Goal: Transaction & Acquisition: Purchase product/service

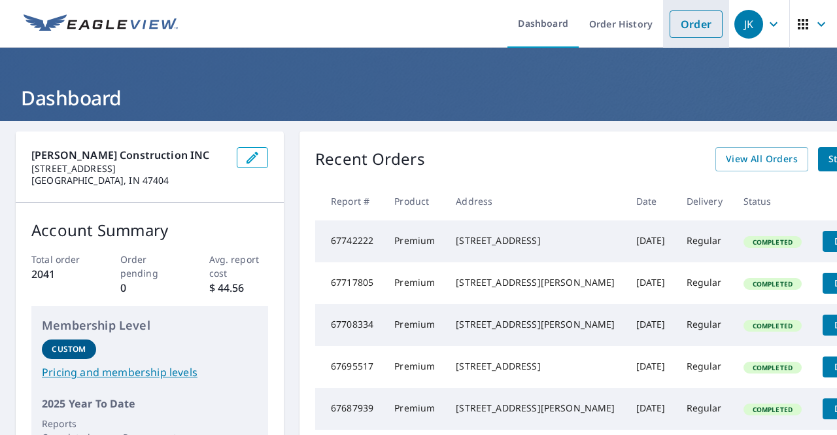
click at [685, 31] on link "Order" at bounding box center [695, 23] width 53 height 27
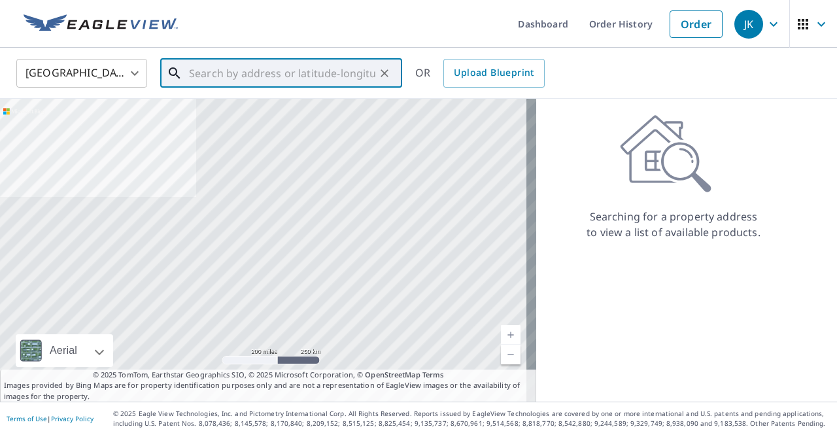
click at [269, 73] on input "text" at bounding box center [282, 73] width 186 height 37
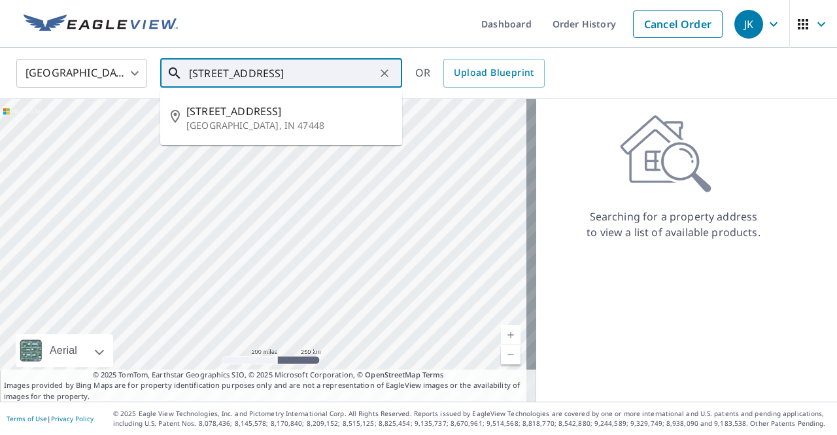
type input "[STREET_ADDRESS]"
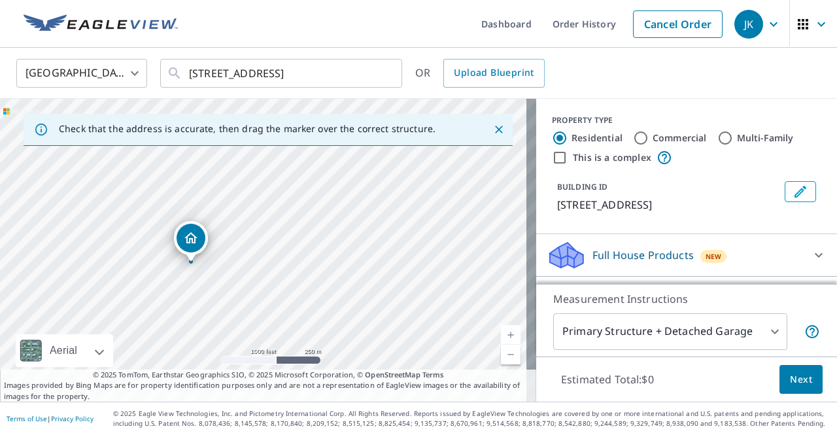
drag, startPoint x: 442, startPoint y: 218, endPoint x: 281, endPoint y: 229, distance: 161.2
click at [281, 229] on div "[STREET_ADDRESS]" at bounding box center [268, 250] width 536 height 303
drag, startPoint x: 171, startPoint y: 274, endPoint x: 417, endPoint y: 199, distance: 256.9
click at [417, 199] on div "[STREET_ADDRESS]" at bounding box center [268, 250] width 536 height 303
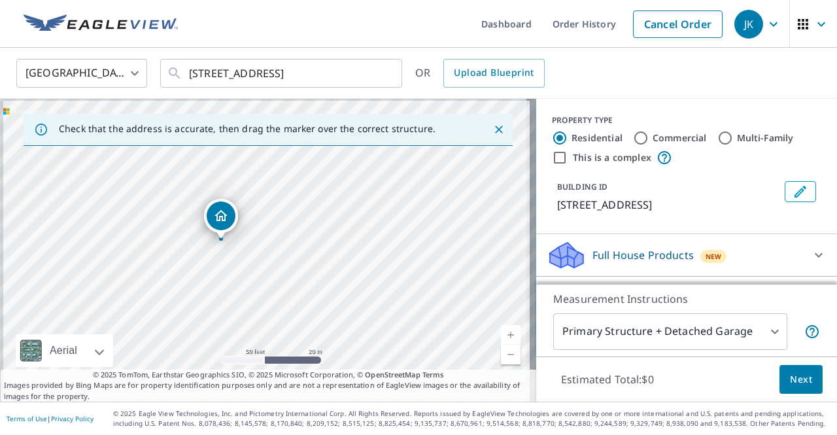
drag, startPoint x: 276, startPoint y: 256, endPoint x: 319, endPoint y: 277, distance: 48.0
click at [319, 277] on div "[STREET_ADDRESS]" at bounding box center [268, 250] width 536 height 303
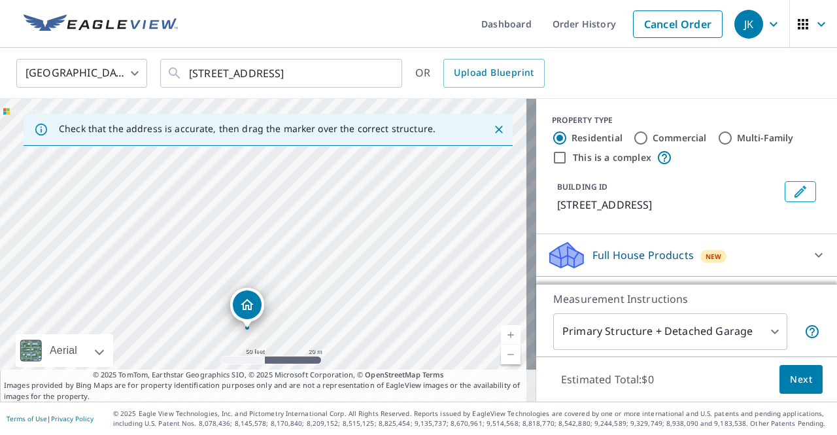
drag, startPoint x: 268, startPoint y: 203, endPoint x: 293, endPoint y: 292, distance: 91.7
click at [293, 292] on div "[STREET_ADDRESS]" at bounding box center [268, 250] width 536 height 303
drag, startPoint x: 310, startPoint y: 269, endPoint x: 355, endPoint y: 321, distance: 69.1
click at [355, 321] on div "[STREET_ADDRESS]" at bounding box center [268, 250] width 536 height 303
drag, startPoint x: 382, startPoint y: 264, endPoint x: 367, endPoint y: 195, distance: 70.9
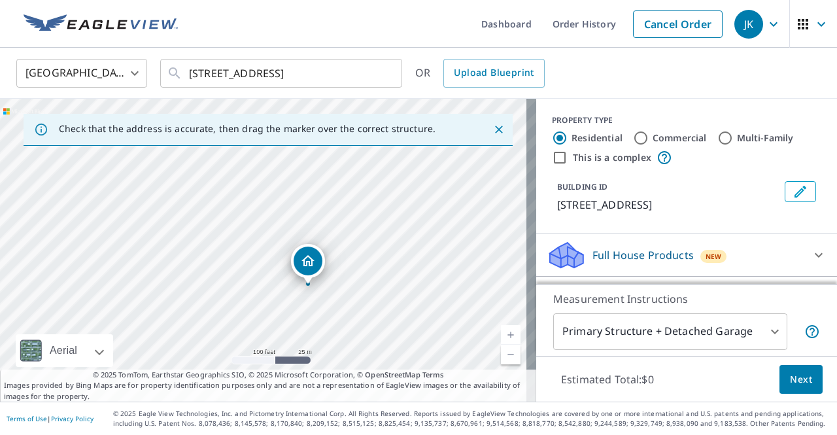
click at [367, 195] on div "[STREET_ADDRESS]" at bounding box center [268, 250] width 536 height 303
drag, startPoint x: 348, startPoint y: 319, endPoint x: 353, endPoint y: 310, distance: 10.2
click at [353, 310] on div "[STREET_ADDRESS]" at bounding box center [268, 250] width 536 height 303
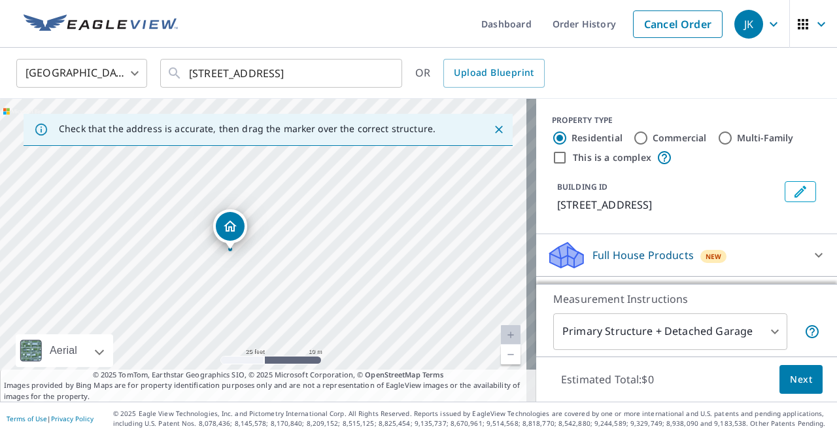
drag, startPoint x: 313, startPoint y: 299, endPoint x: 347, endPoint y: 345, distance: 56.6
click at [347, 345] on div "[STREET_ADDRESS]" at bounding box center [268, 250] width 536 height 303
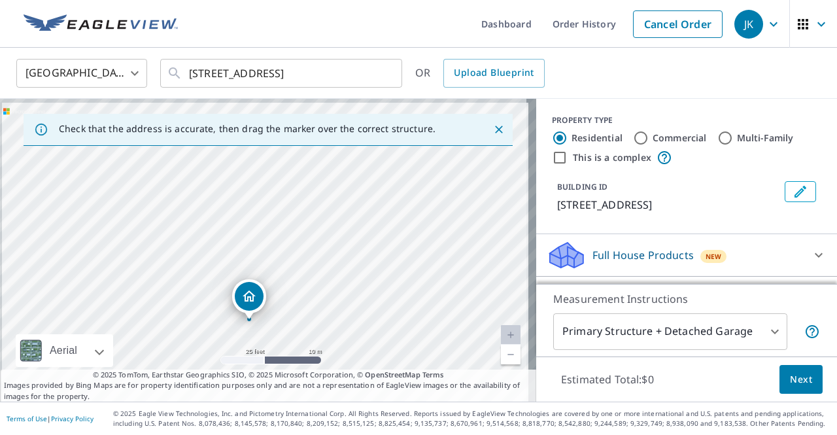
drag, startPoint x: 305, startPoint y: 204, endPoint x: 324, endPoint y: 274, distance: 72.7
click at [324, 274] on div "[STREET_ADDRESS]" at bounding box center [268, 250] width 536 height 303
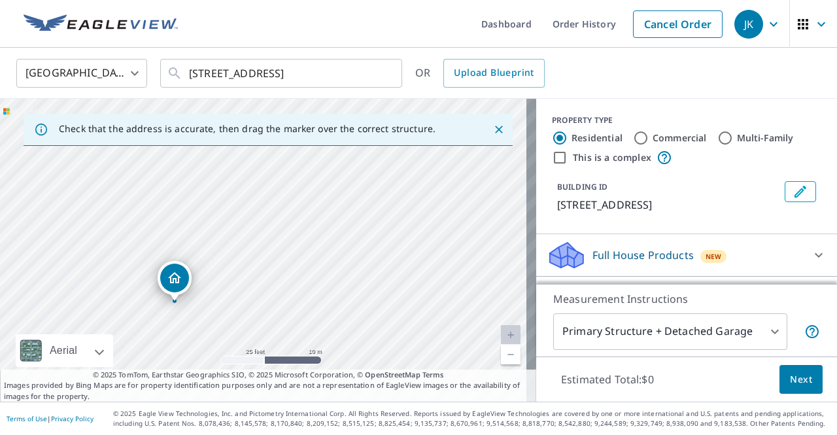
drag, startPoint x: 333, startPoint y: 232, endPoint x: 251, endPoint y: 209, distance: 85.0
click at [251, 209] on div "[STREET_ADDRESS]" at bounding box center [268, 250] width 536 height 303
drag, startPoint x: 310, startPoint y: 273, endPoint x: 322, endPoint y: 191, distance: 83.2
click at [322, 192] on div "[STREET_ADDRESS]" at bounding box center [268, 250] width 536 height 303
drag, startPoint x: 307, startPoint y: 316, endPoint x: 323, endPoint y: 260, distance: 59.2
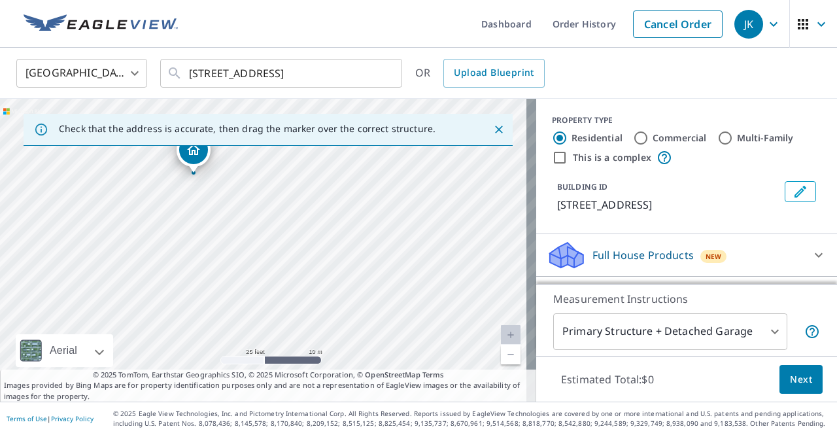
click at [323, 260] on div "[STREET_ADDRESS]" at bounding box center [268, 250] width 536 height 303
drag, startPoint x: 324, startPoint y: 209, endPoint x: 346, endPoint y: 329, distance: 122.2
click at [346, 329] on div "[STREET_ADDRESS]" at bounding box center [268, 250] width 536 height 303
drag, startPoint x: 272, startPoint y: 246, endPoint x: 269, endPoint y: 157, distance: 89.6
click at [269, 157] on div "[STREET_ADDRESS]" at bounding box center [268, 250] width 536 height 303
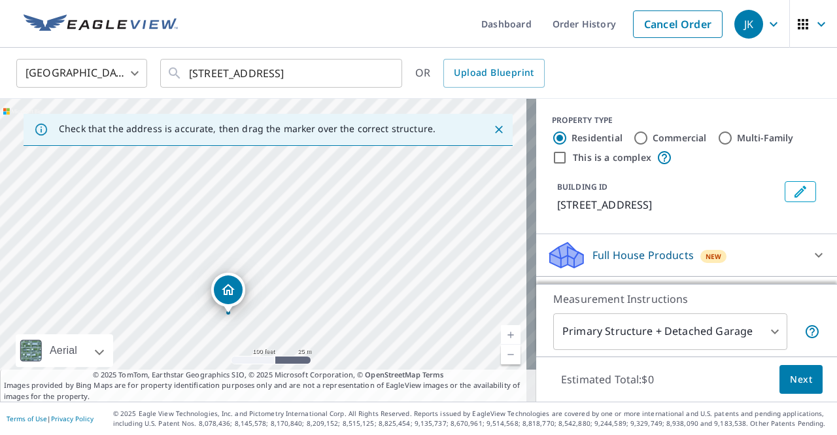
drag, startPoint x: 386, startPoint y: 301, endPoint x: 305, endPoint y: 351, distance: 95.6
click at [305, 351] on div "[STREET_ADDRESS]" at bounding box center [268, 250] width 536 height 303
click at [664, 333] on body "JK JK Dashboard Order History Cancel Order JK United States [GEOGRAPHIC_DATA] ​…" at bounding box center [418, 217] width 837 height 435
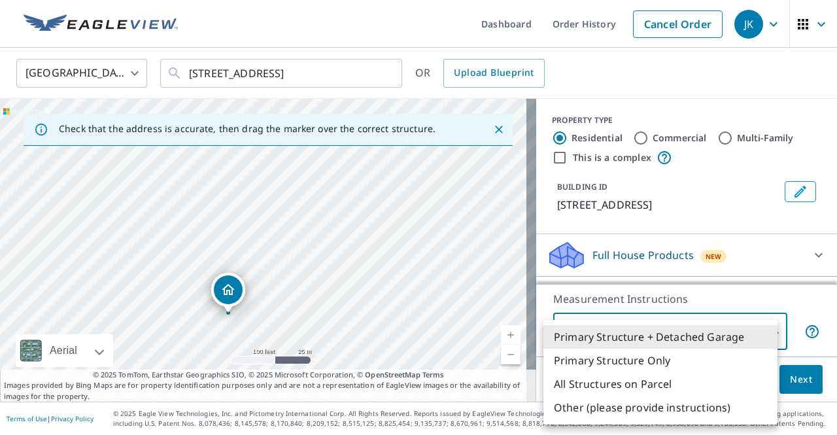
click at [637, 362] on li "Primary Structure Only" at bounding box center [660, 360] width 234 height 24
type input "2"
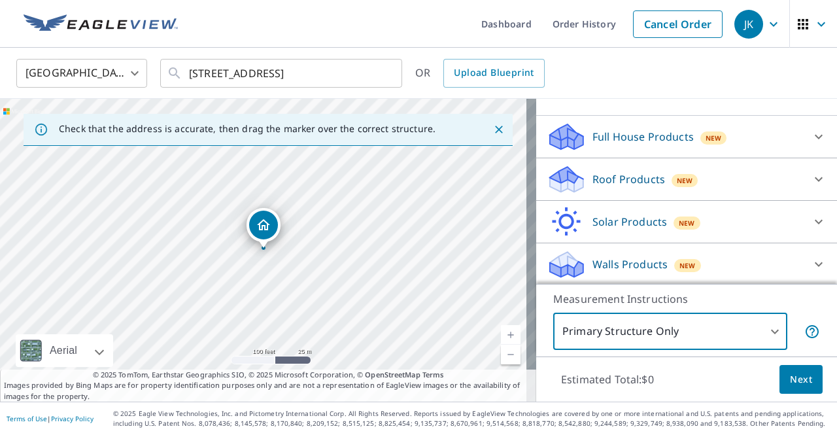
click at [657, 169] on div "Roof Products New" at bounding box center [675, 179] width 256 height 31
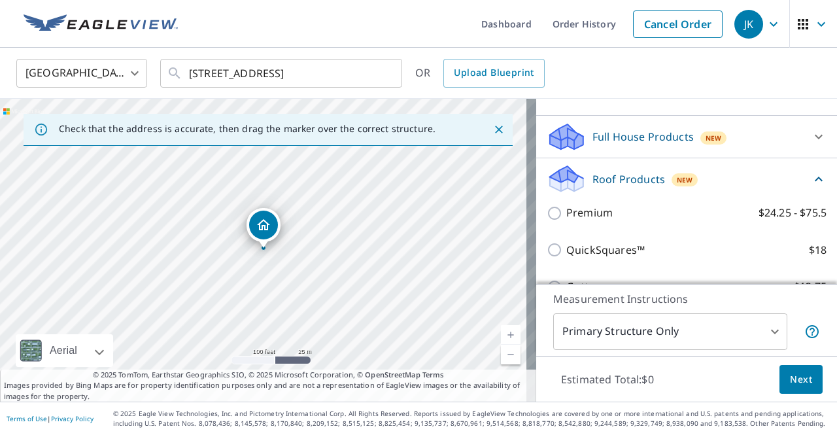
scroll to position [118, 0]
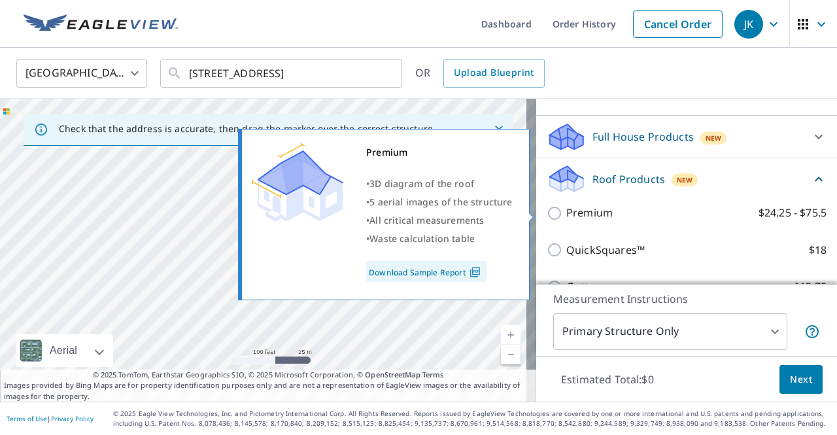
click at [588, 208] on p "Premium" at bounding box center [589, 213] width 46 height 16
click at [566, 208] on input "Premium $24.25 - $75.5" at bounding box center [557, 213] width 20 height 16
checkbox input "true"
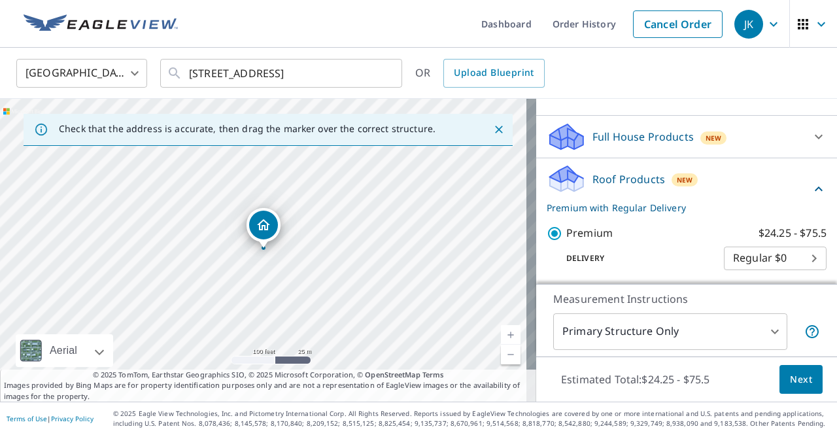
click at [792, 375] on span "Next" at bounding box center [801, 379] width 22 height 16
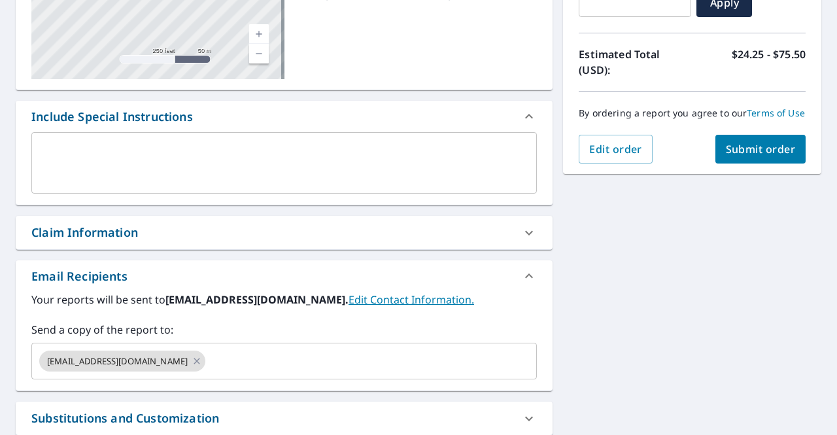
scroll to position [262, 0]
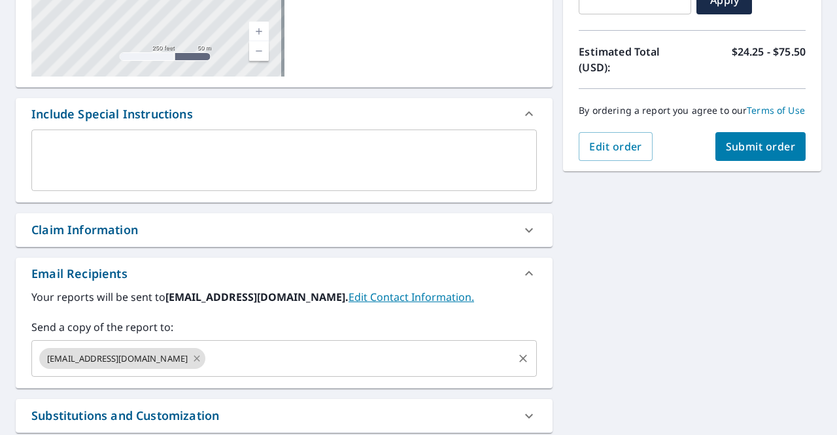
click at [194, 358] on icon at bounding box center [197, 358] width 6 height 6
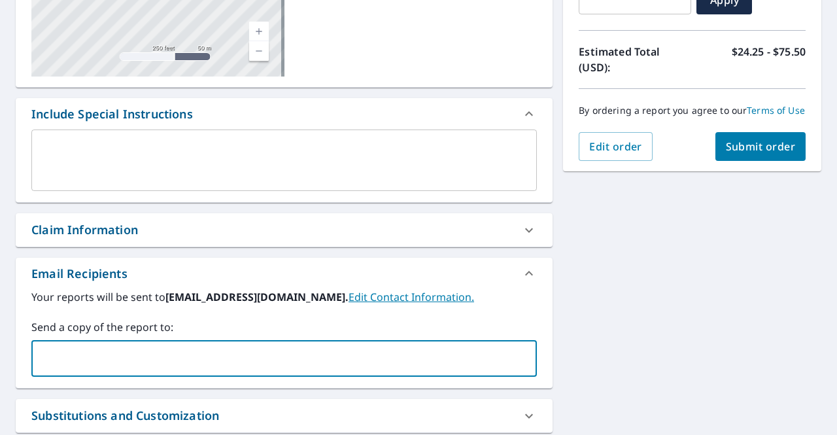
click at [176, 354] on input "text" at bounding box center [274, 358] width 474 height 25
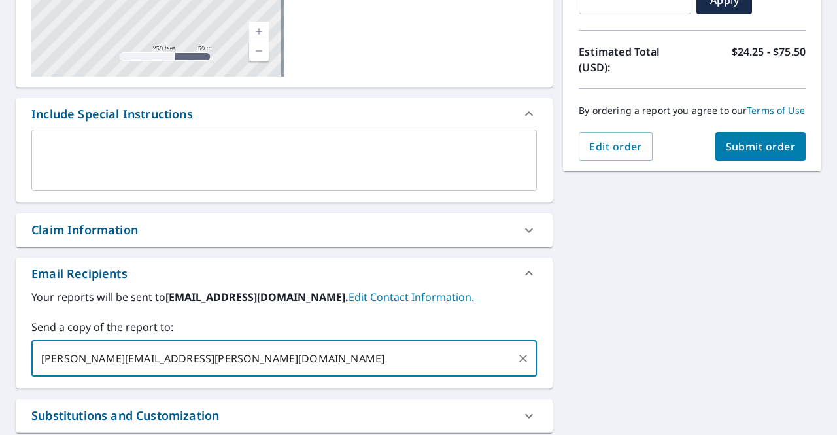
type input "[PERSON_NAME][EMAIL_ADDRESS][PERSON_NAME][DOMAIN_NAME]"
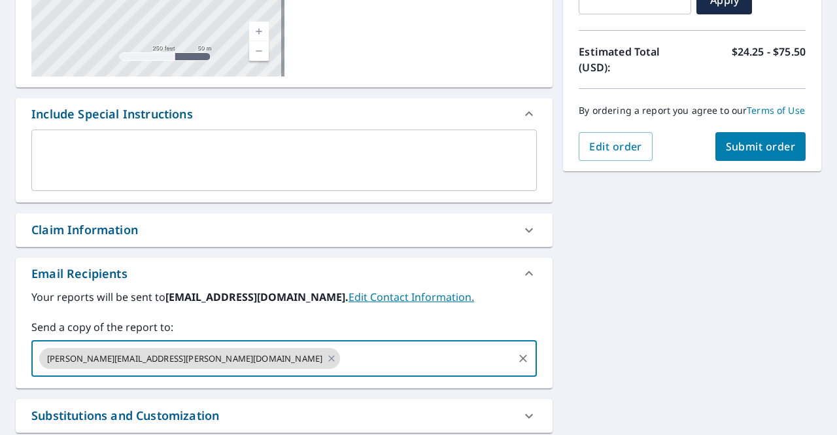
click at [751, 132] on div "By ordering a report you agree to our Terms of Use" at bounding box center [692, 110] width 227 height 43
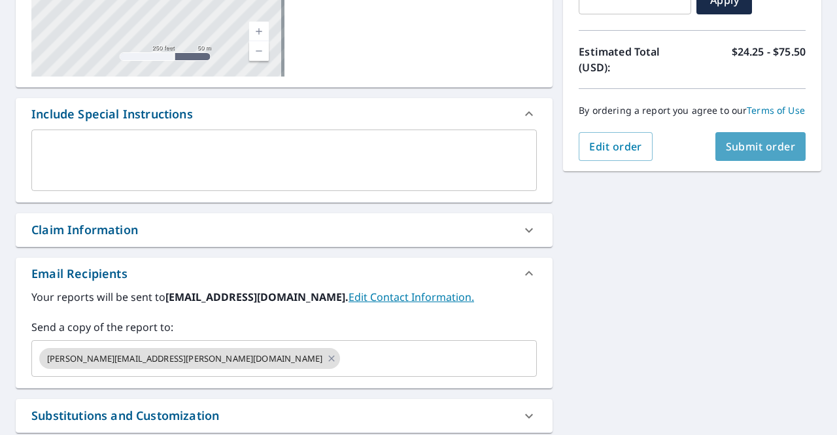
click at [751, 152] on span "Submit order" at bounding box center [761, 146] width 70 height 14
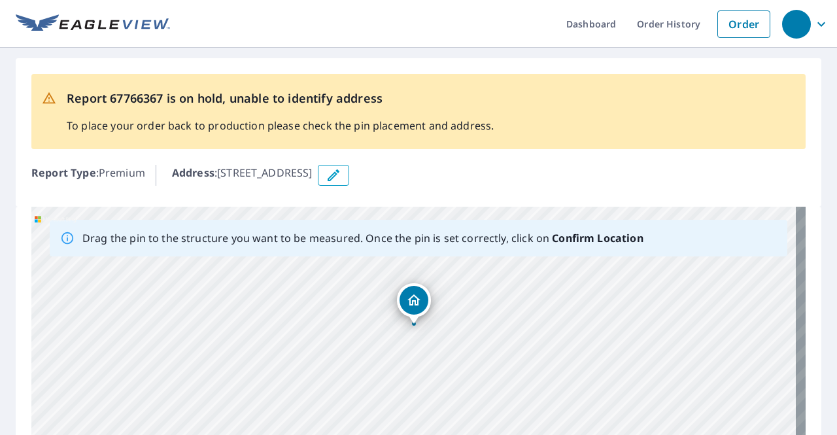
drag, startPoint x: 535, startPoint y: 363, endPoint x: 533, endPoint y: 277, distance: 86.3
click at [534, 277] on div "[STREET_ADDRESS]" at bounding box center [418, 412] width 774 height 410
drag, startPoint x: 469, startPoint y: 321, endPoint x: 492, endPoint y: 278, distance: 48.5
click at [492, 278] on div "[STREET_ADDRESS]" at bounding box center [418, 412] width 774 height 410
drag, startPoint x: 581, startPoint y: 382, endPoint x: 538, endPoint y: 410, distance: 50.6
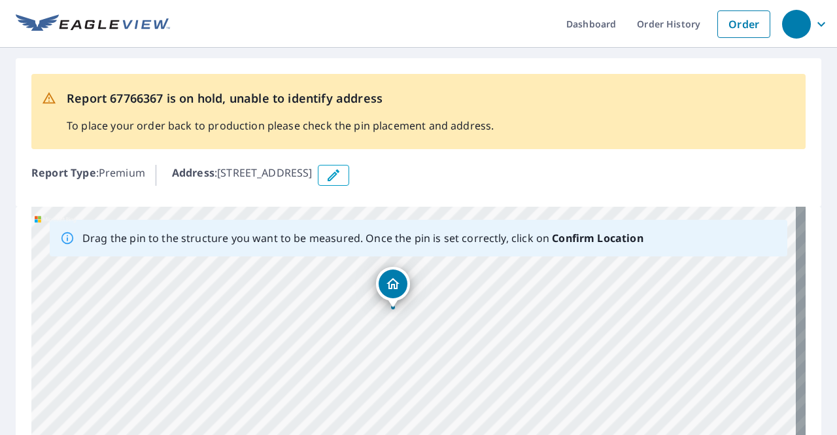
click at [538, 410] on div "[STREET_ADDRESS]" at bounding box center [418, 412] width 774 height 410
drag, startPoint x: 553, startPoint y: 396, endPoint x: 534, endPoint y: 363, distance: 37.8
click at [534, 363] on div "[STREET_ADDRESS]" at bounding box center [418, 412] width 774 height 410
drag, startPoint x: 545, startPoint y: 395, endPoint x: 415, endPoint y: 392, distance: 130.8
click at [415, 392] on div "[STREET_ADDRESS]" at bounding box center [418, 412] width 774 height 410
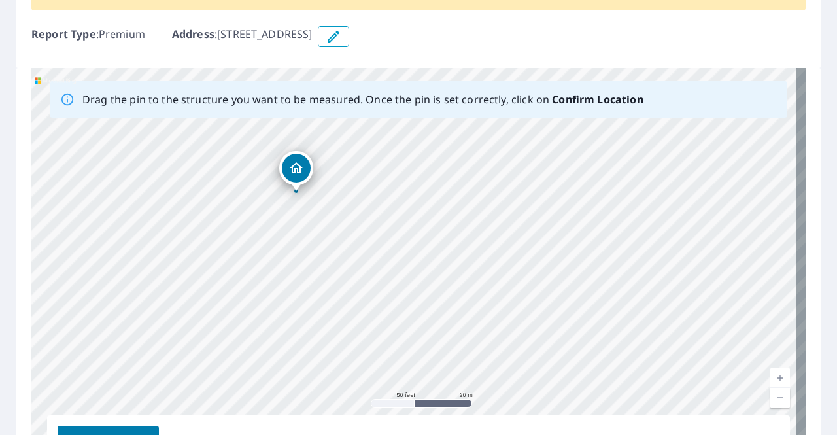
scroll to position [196, 0]
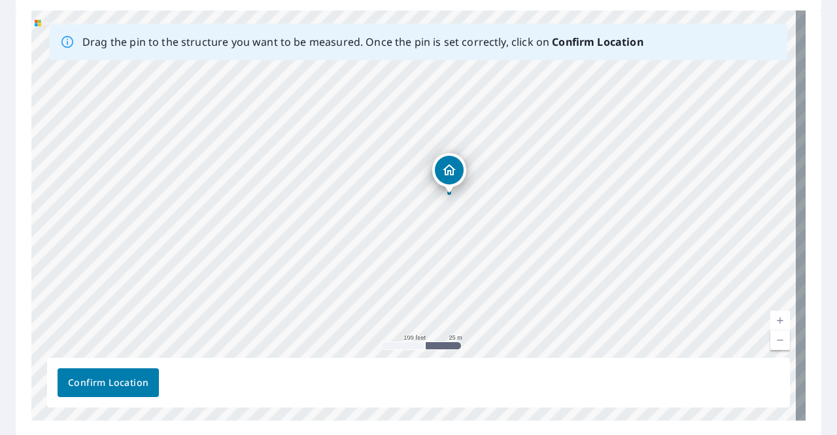
drag, startPoint x: 434, startPoint y: 194, endPoint x: 458, endPoint y: 169, distance: 34.2
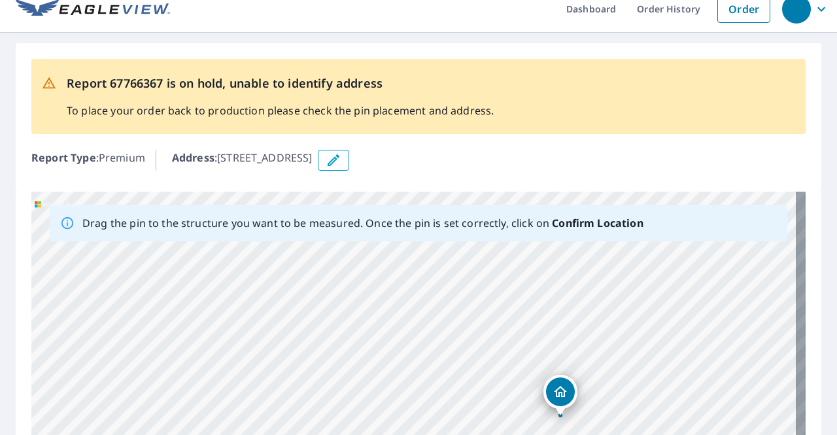
scroll to position [0, 0]
